Goal: Task Accomplishment & Management: Complete application form

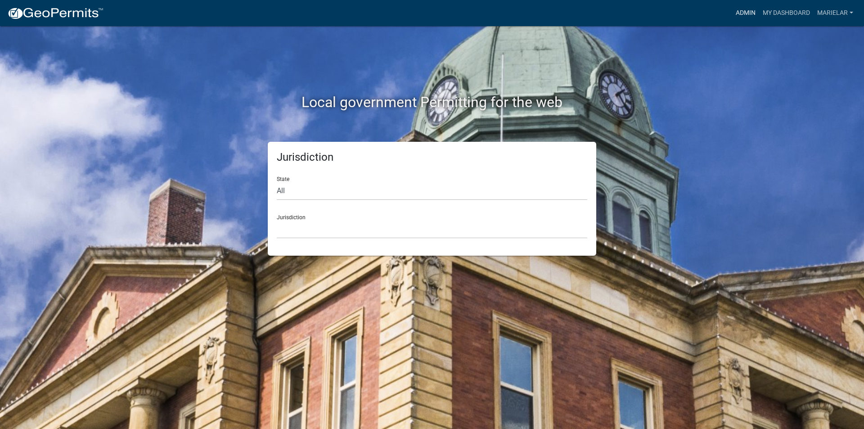
click at [751, 12] on link "Admin" at bounding box center [745, 13] width 27 height 17
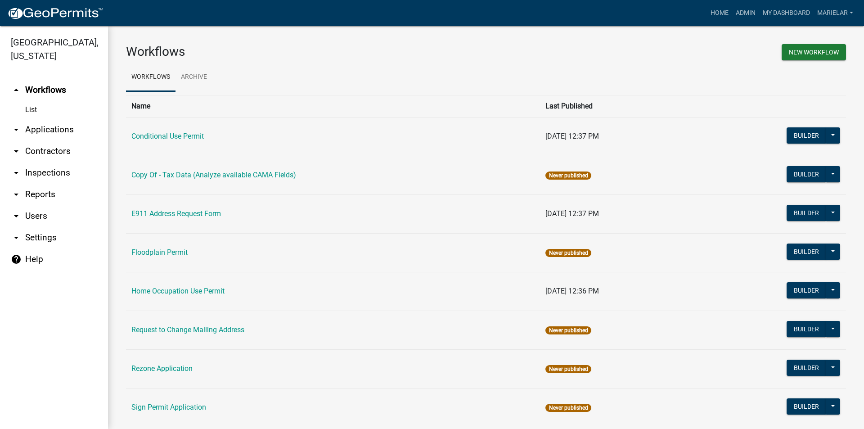
click at [18, 124] on icon "arrow_drop_down" at bounding box center [16, 129] width 11 height 11
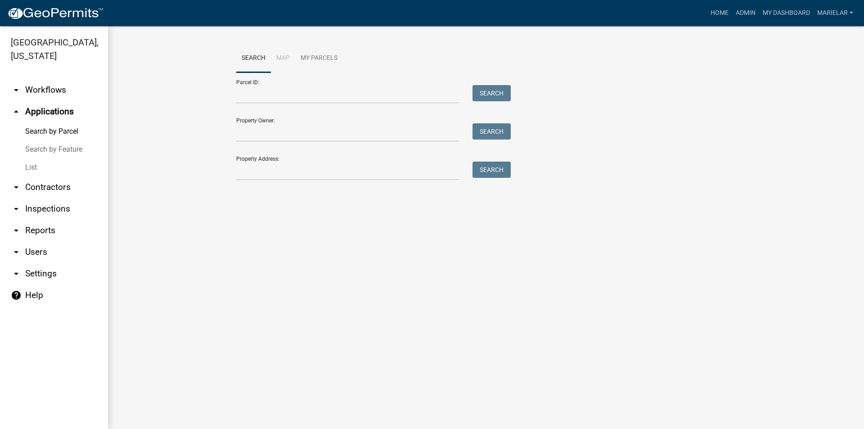
click at [25, 158] on link "List" at bounding box center [54, 167] width 108 height 18
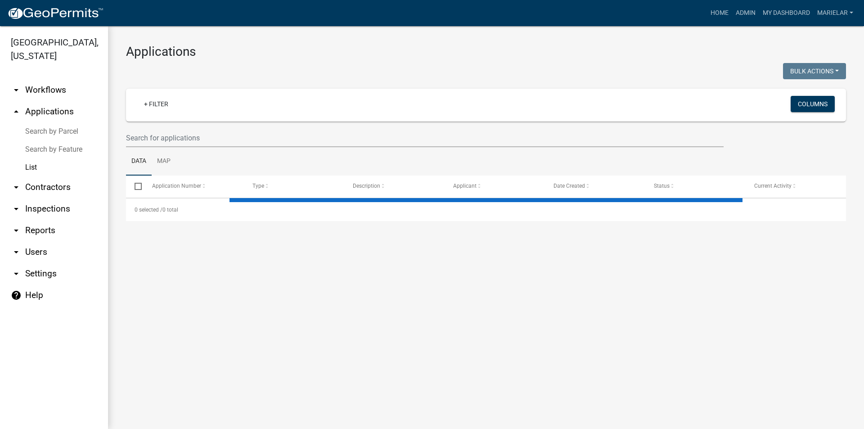
drag, startPoint x: 25, startPoint y: 154, endPoint x: 162, endPoint y: 148, distance: 137.0
click at [27, 158] on link "List" at bounding box center [54, 167] width 108 height 18
click at [185, 132] on input "text" at bounding box center [425, 138] width 598 height 18
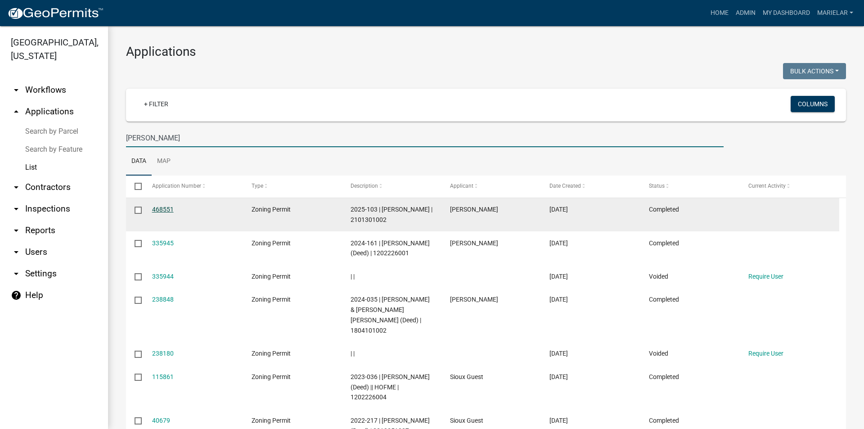
type input "[PERSON_NAME]"
click at [157, 209] on link "468551" at bounding box center [163, 209] width 22 height 7
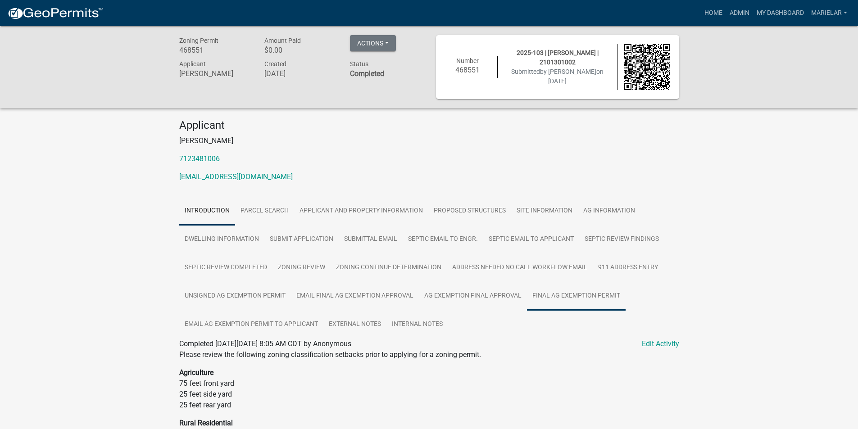
click at [579, 302] on link "Final Ag Exemption Permit" at bounding box center [576, 296] width 99 height 29
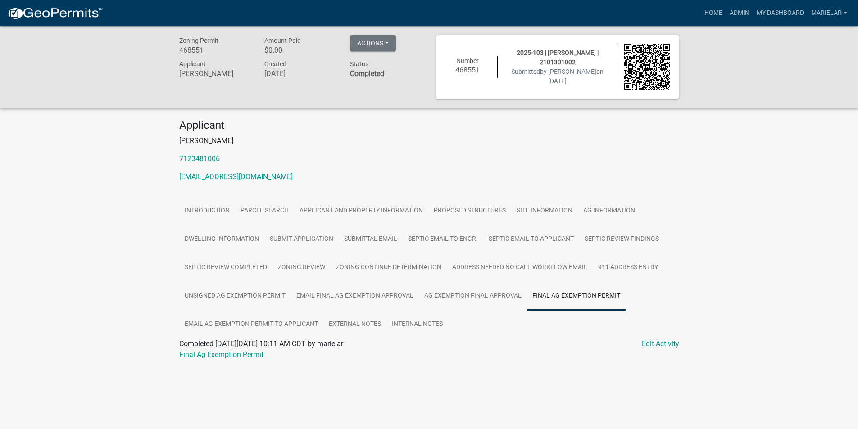
scroll to position [26, 0]
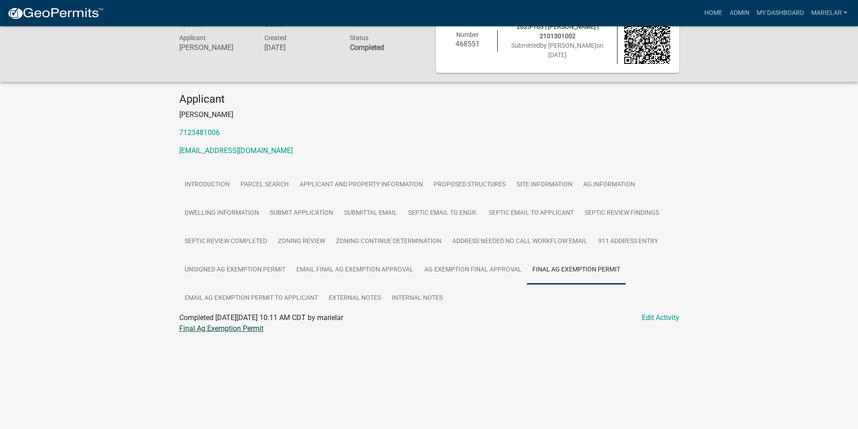
click at [248, 331] on link "Final Ag Exemption Permit" at bounding box center [221, 328] width 84 height 9
click at [737, 13] on link "Admin" at bounding box center [739, 13] width 27 height 17
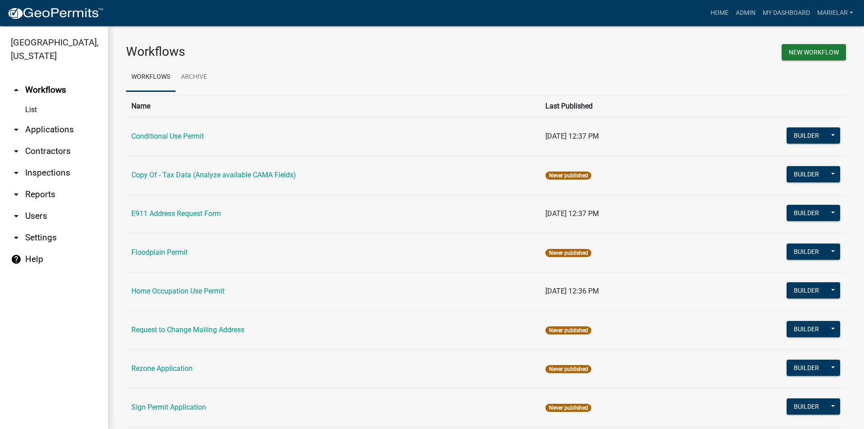
click at [15, 124] on icon "arrow_drop_down" at bounding box center [16, 129] width 11 height 11
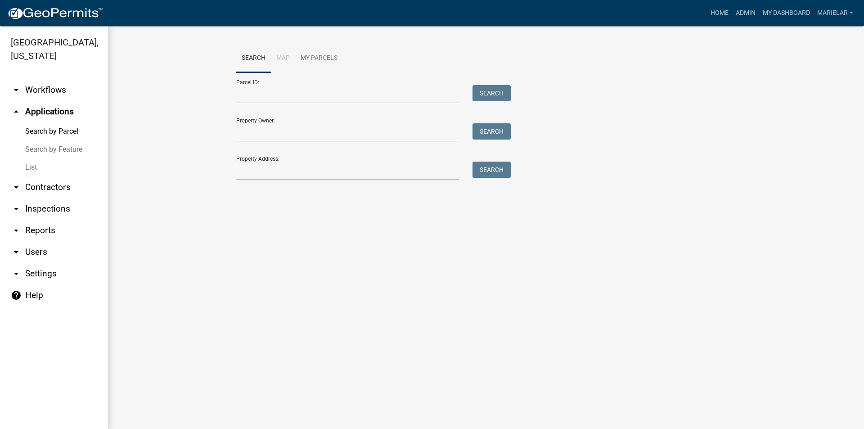
drag, startPoint x: 15, startPoint y: 115, endPoint x: 179, endPoint y: 136, distance: 165.7
click at [181, 136] on wm-workflow-application-search-view "Search Map My Parcels Parcel ID: Search Property Owner: Search Property Address…" at bounding box center [486, 116] width 720 height 144
click at [30, 158] on link "List" at bounding box center [54, 167] width 108 height 18
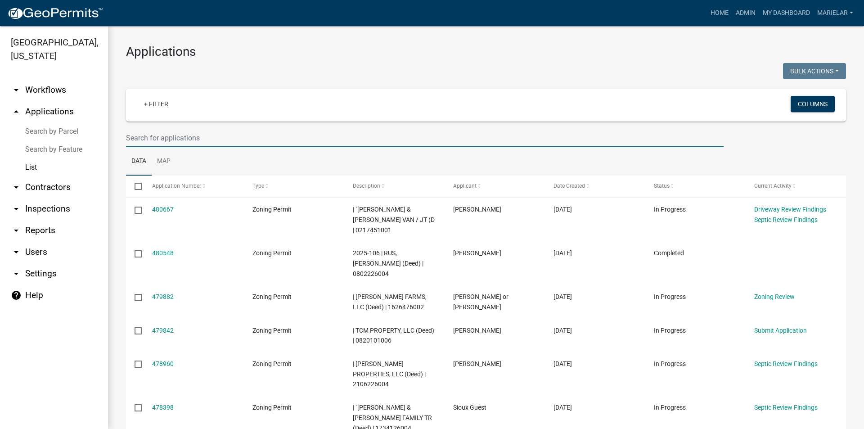
click at [208, 140] on input "text" at bounding box center [425, 138] width 598 height 18
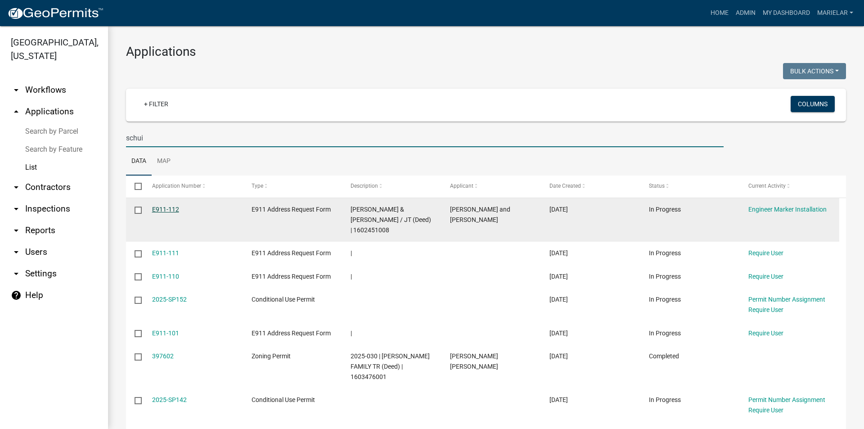
type input "schui"
click at [166, 211] on link "E911-112" at bounding box center [165, 209] width 27 height 7
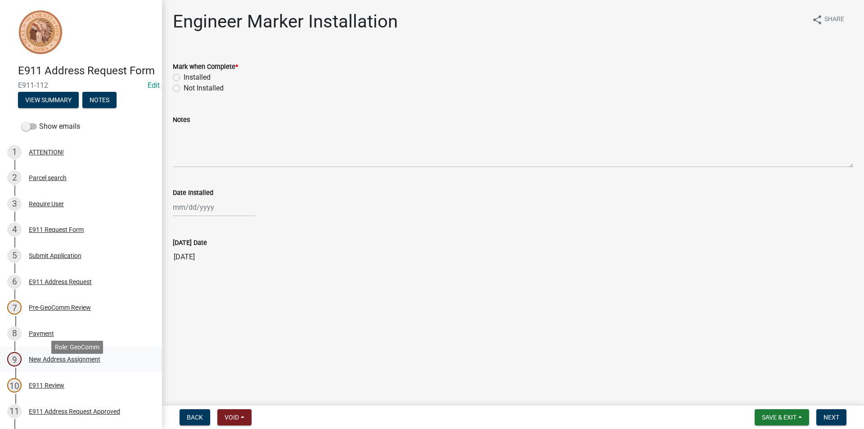
click at [66, 362] on div "New Address Assignment" at bounding box center [65, 359] width 72 height 6
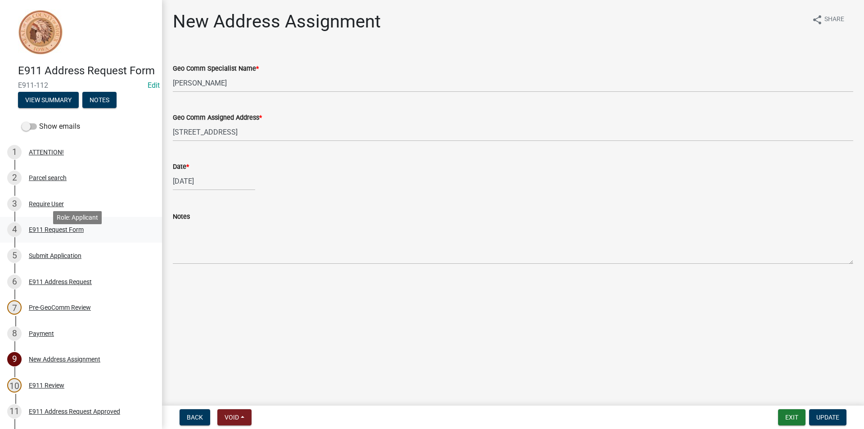
click at [62, 233] on div "E911 Request Form" at bounding box center [56, 229] width 55 height 6
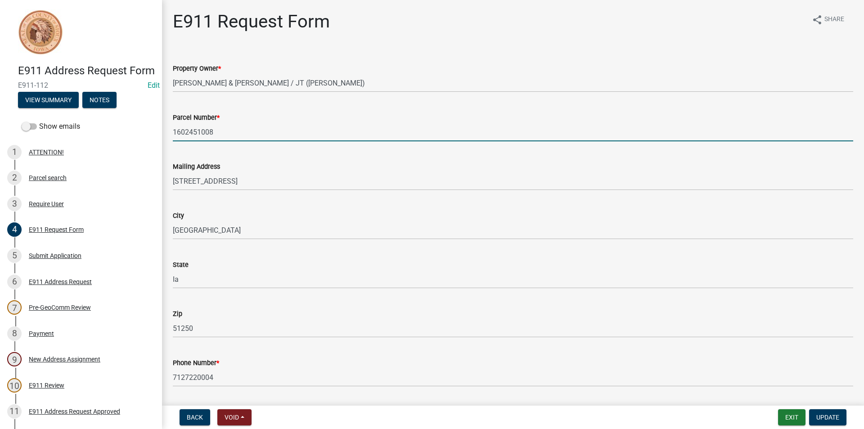
click at [195, 129] on input "1602451008" at bounding box center [513, 132] width 681 height 18
drag, startPoint x: 195, startPoint y: 129, endPoint x: 510, endPoint y: 65, distance: 322.0
click at [518, 65] on div "Property Owner *" at bounding box center [513, 68] width 681 height 11
click at [191, 131] on input "1602451008" at bounding box center [513, 132] width 681 height 18
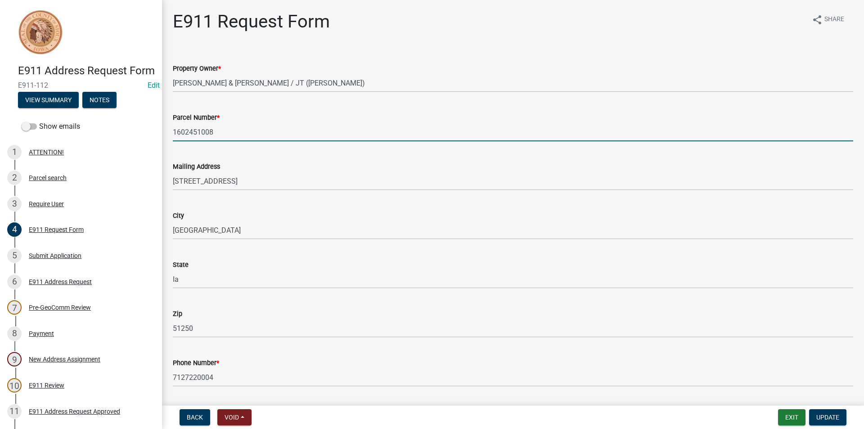
click at [191, 131] on input "1602451008" at bounding box center [513, 132] width 681 height 18
